Goal: Navigation & Orientation: Understand site structure

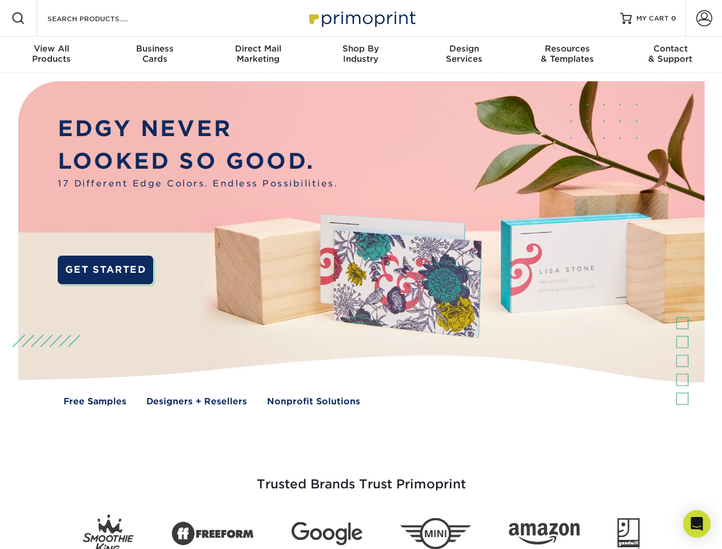
click at [361, 274] on img at bounding box center [360, 251] width 715 height 357
click at [18, 18] on span at bounding box center [18, 18] width 14 height 14
click at [704, 18] on span at bounding box center [704, 18] width 16 height 16
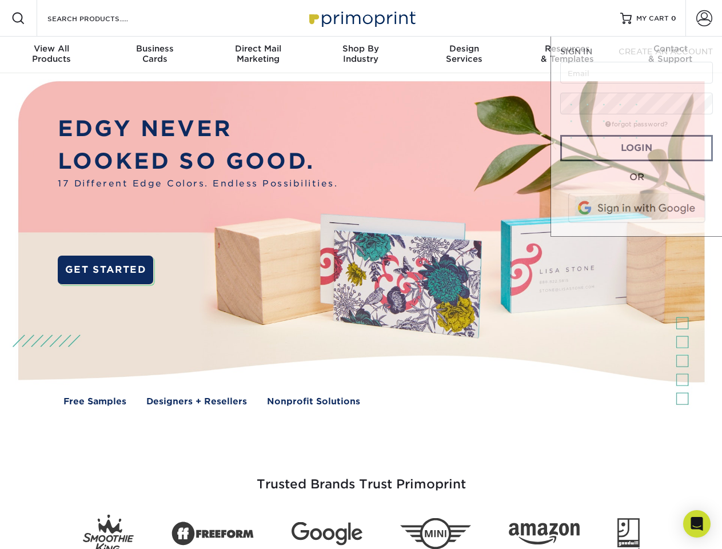
click at [51, 55] on div "View All Products" at bounding box center [51, 53] width 103 height 21
click at [154, 55] on div "Business Cards" at bounding box center [154, 53] width 103 height 21
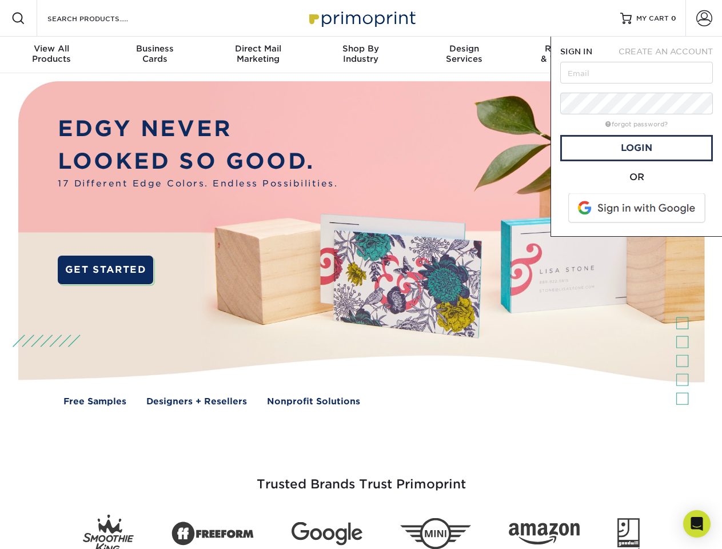
click at [258, 55] on div "Direct Mail Marketing" at bounding box center [257, 53] width 103 height 21
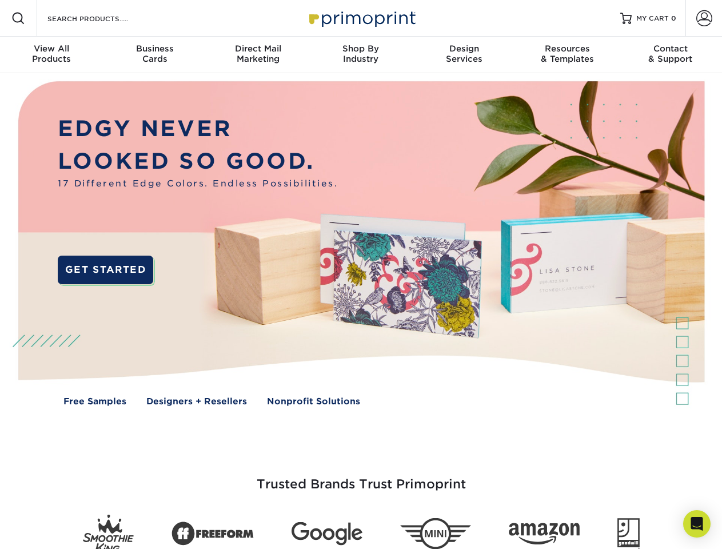
click at [361, 55] on div "Shop By Industry" at bounding box center [360, 53] width 103 height 21
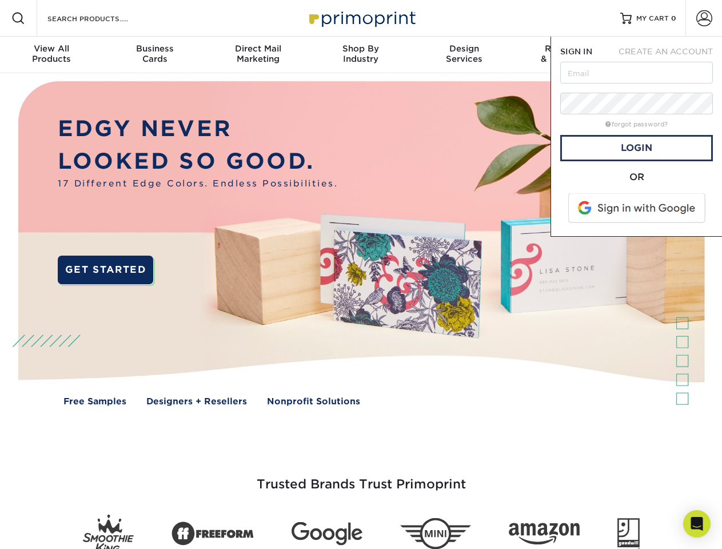
click at [464, 55] on div "Design Services" at bounding box center [464, 53] width 103 height 21
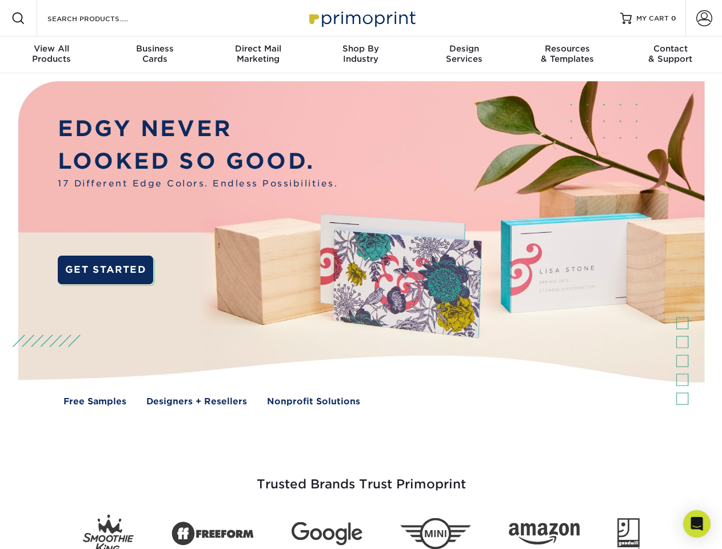
click at [567, 55] on span "SIGN IN" at bounding box center [576, 51] width 32 height 9
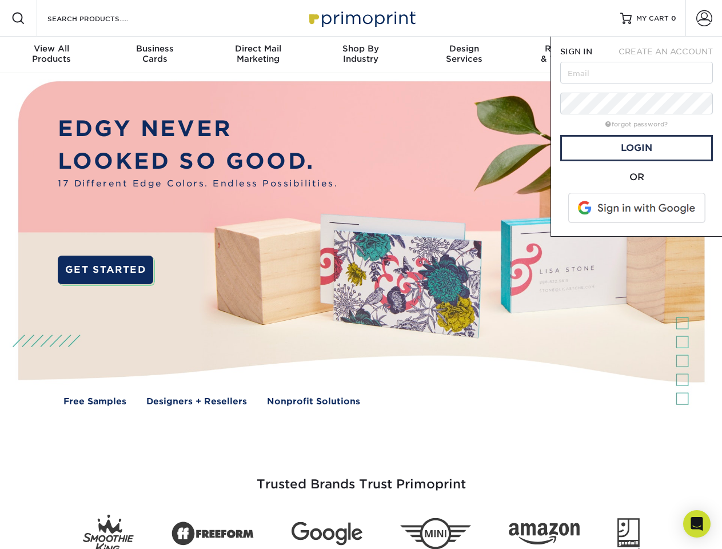
click at [671, 55] on div "Contact & Support" at bounding box center [670, 53] width 103 height 21
